Goal: Task Accomplishment & Management: Use online tool/utility

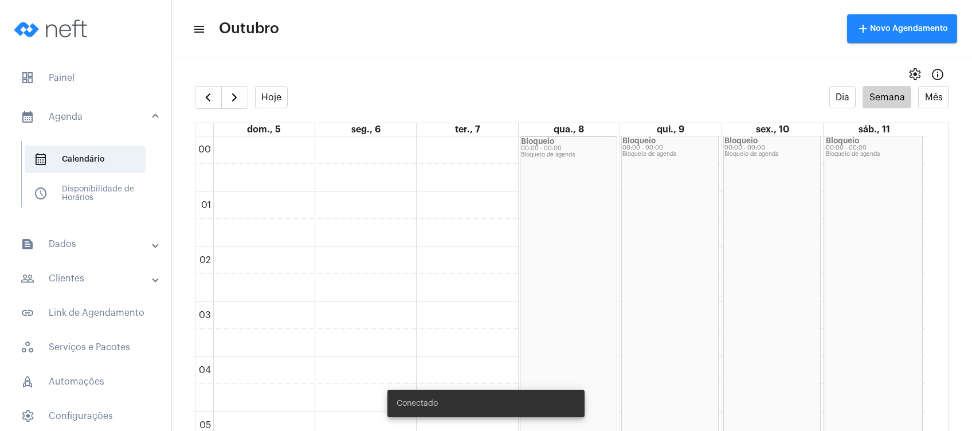
scroll to position [331, 0]
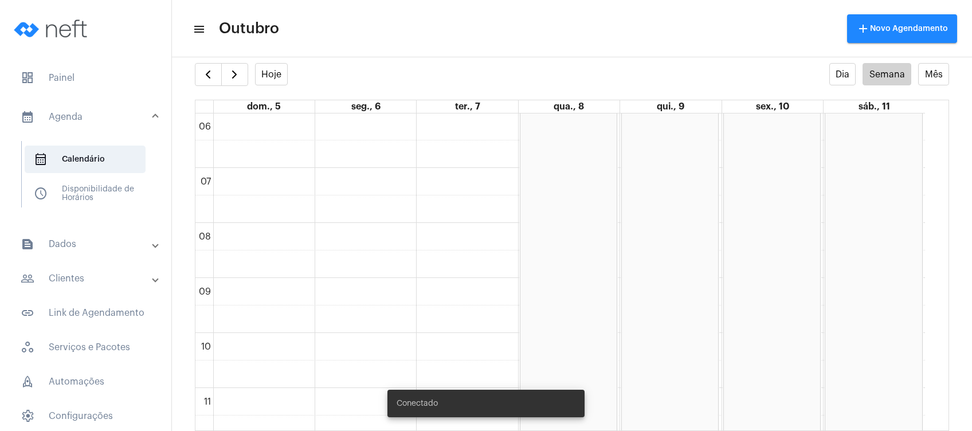
click at [115, 272] on mat-panel-title "people_outline Clientes" at bounding box center [87, 279] width 132 height 14
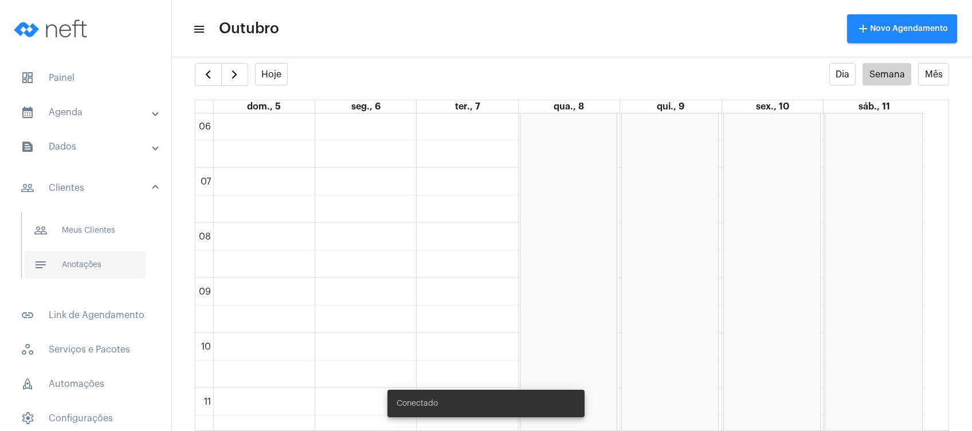
click at [99, 275] on span "notes Anotações" at bounding box center [85, 265] width 121 height 28
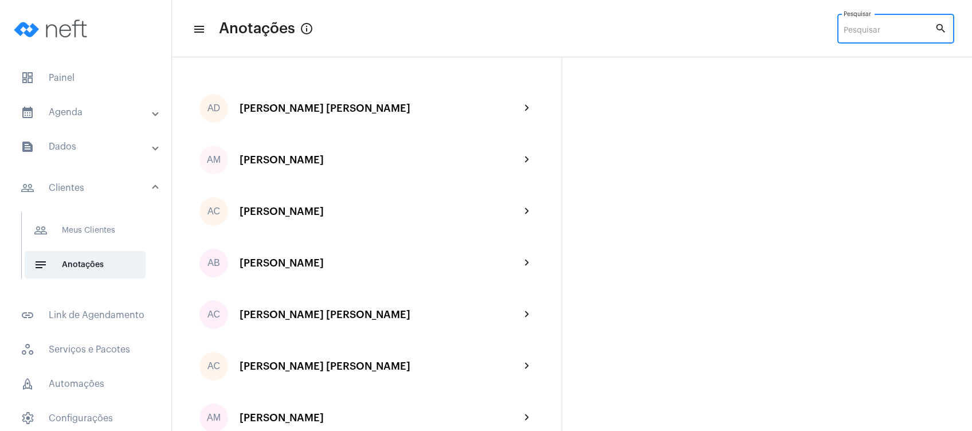
click at [854, 31] on input "Pesquisar" at bounding box center [889, 30] width 91 height 9
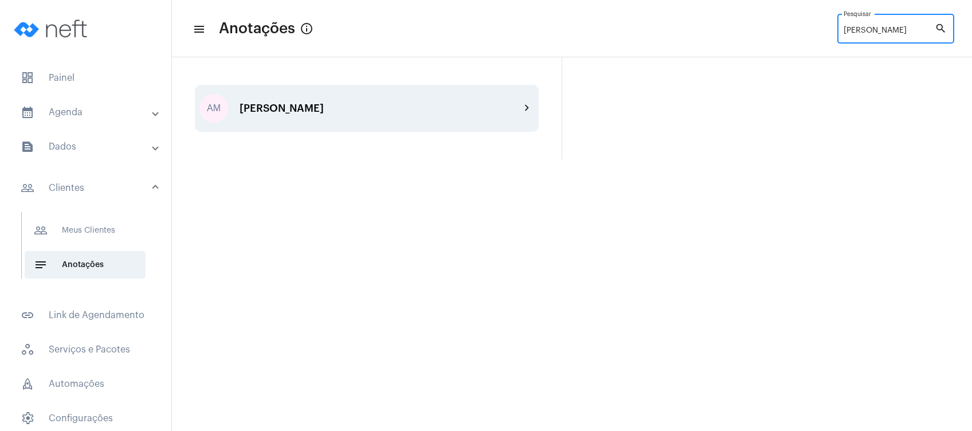
type input "[PERSON_NAME]"
click at [472, 104] on div "[PERSON_NAME]" at bounding box center [380, 108] width 281 height 11
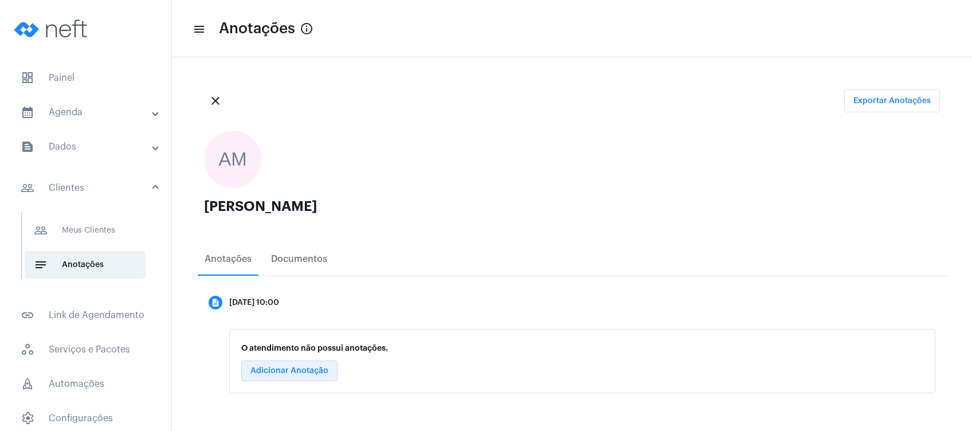
click at [322, 370] on span "Adicionar Anotação" at bounding box center [290, 371] width 78 height 8
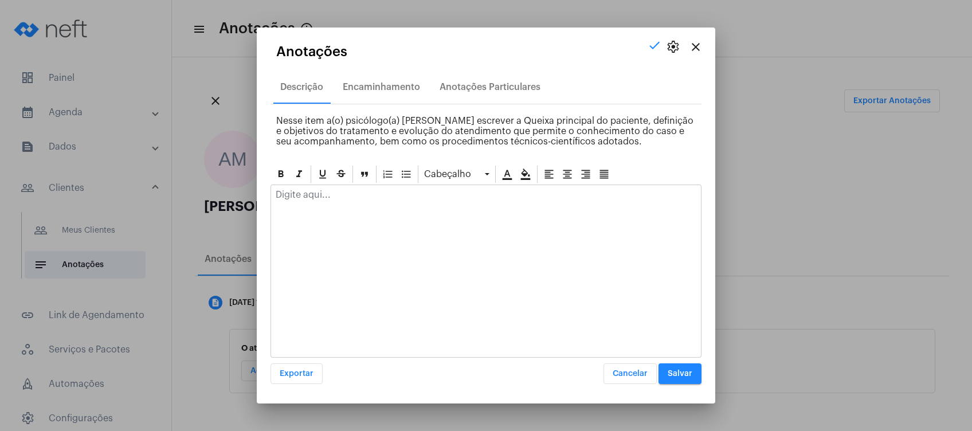
click at [698, 46] on mat-icon "close" at bounding box center [696, 47] width 14 height 14
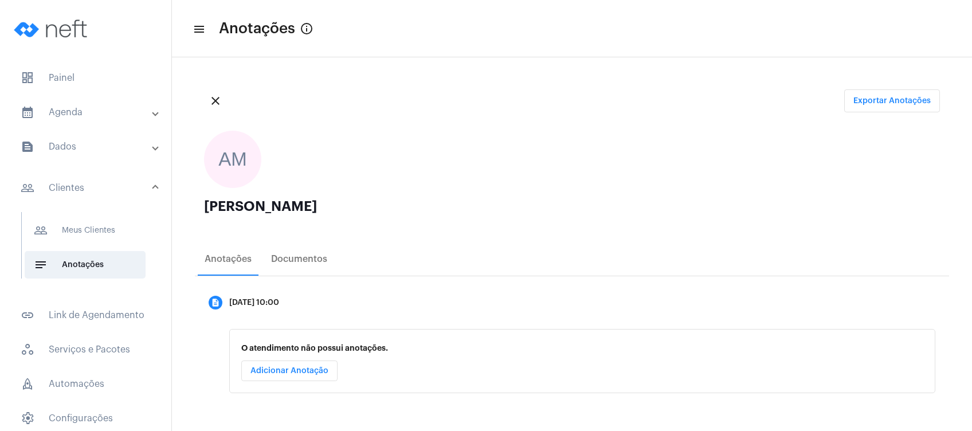
click at [629, 71] on div "close Exportar Anotações AM [PERSON_NAME] Anotações Documentos description [DAT…" at bounding box center [572, 243] width 800 height 373
click at [514, 151] on ngx-avatars "AM" at bounding box center [566, 159] width 725 height 57
click at [279, 368] on span "Adicionar Anotação" at bounding box center [290, 371] width 78 height 8
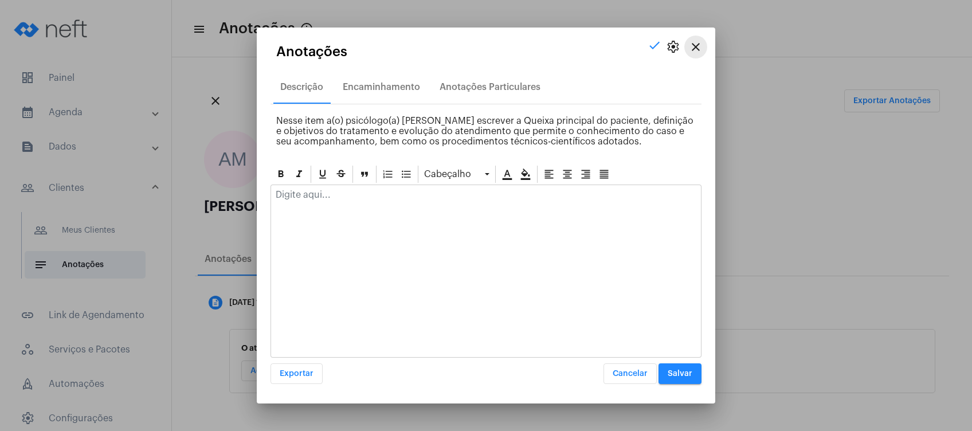
click at [701, 52] on mat-icon "close" at bounding box center [696, 47] width 14 height 14
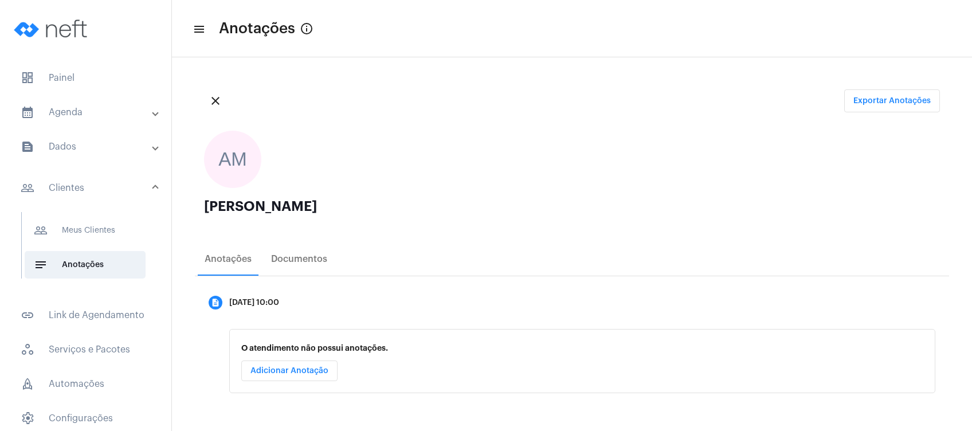
click at [701, 52] on mat-toolbar "menu Anotações info_outlined" at bounding box center [572, 28] width 800 height 57
drag, startPoint x: 701, startPoint y: 52, endPoint x: 569, endPoint y: 167, distance: 175.1
click at [569, 167] on ngx-avatars "AM" at bounding box center [566, 159] width 725 height 57
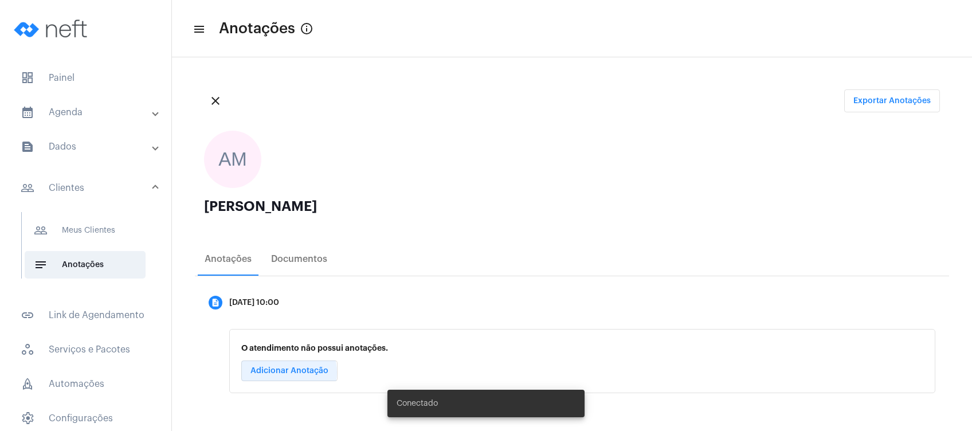
click at [287, 373] on span "Adicionar Anotação" at bounding box center [290, 371] width 78 height 8
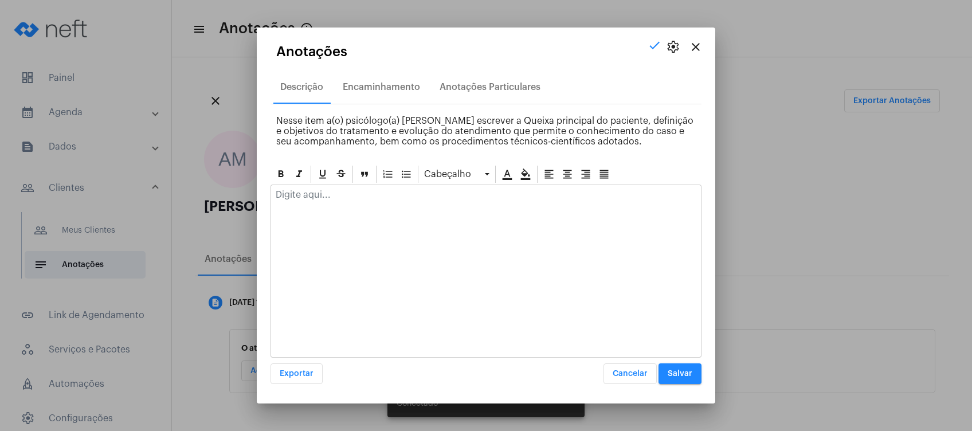
click at [364, 190] on p at bounding box center [486, 195] width 421 height 10
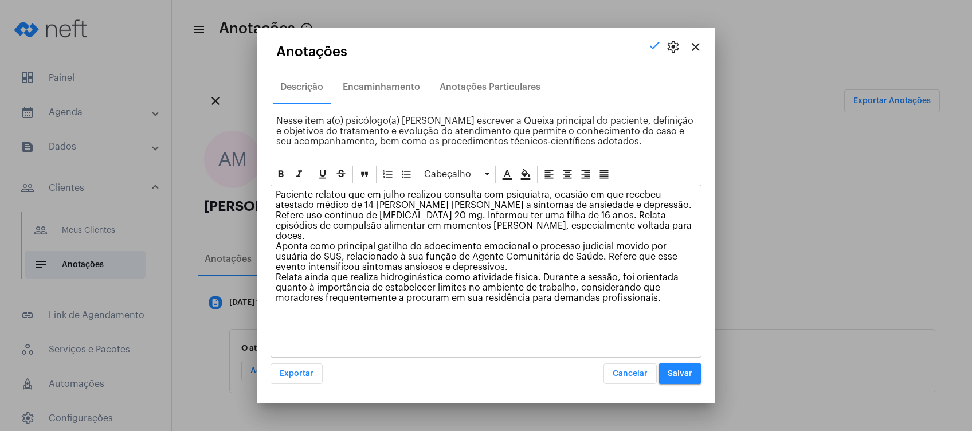
drag, startPoint x: 668, startPoint y: 296, endPoint x: 248, endPoint y: 183, distance: 435.0
click at [248, 183] on div "close settings check Anotações Descrição Encaminhamento Anotações Particulares …" at bounding box center [486, 215] width 972 height 431
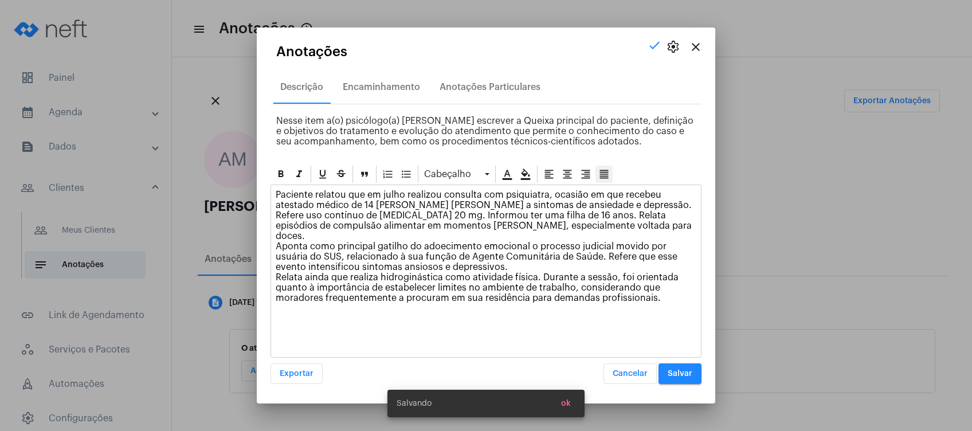
click at [600, 177] on icon at bounding box center [604, 174] width 11 height 11
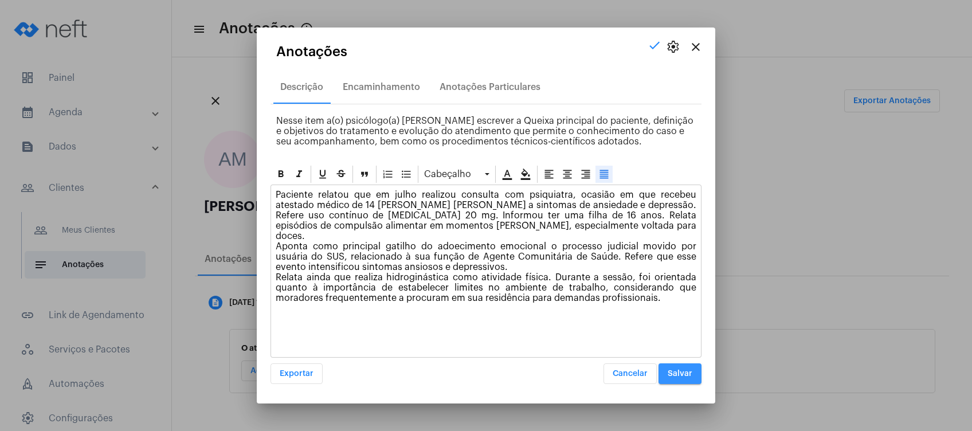
click at [680, 367] on button "Salvar" at bounding box center [680, 373] width 43 height 21
